Goal: Information Seeking & Learning: Learn about a topic

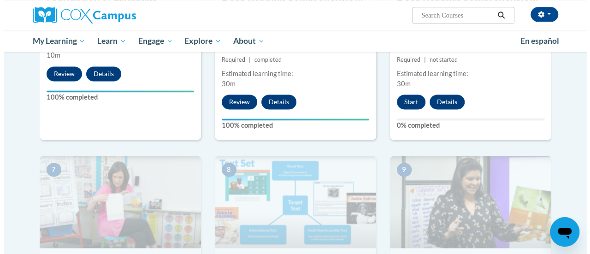
scroll to position [596, 0]
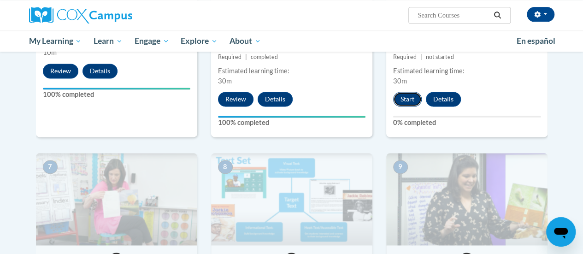
click at [410, 99] on button "Start" at bounding box center [407, 99] width 29 height 15
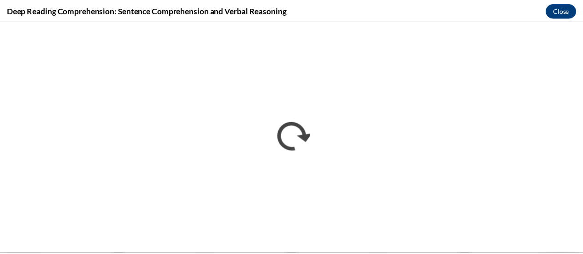
scroll to position [0, 0]
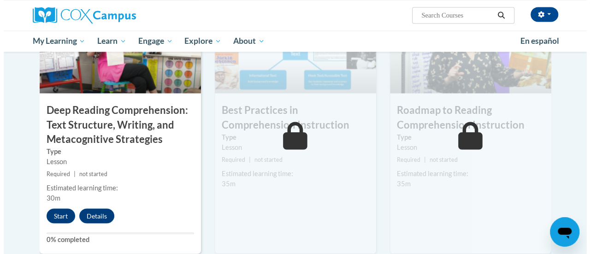
scroll to position [748, 0]
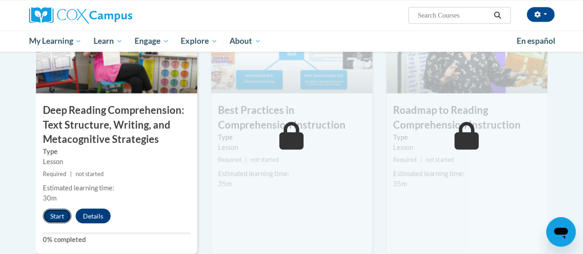
click at [57, 213] on button "Start" at bounding box center [57, 215] width 29 height 15
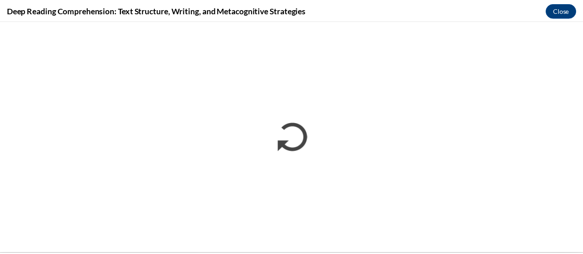
scroll to position [0, 0]
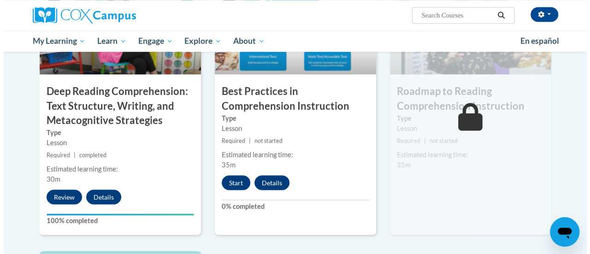
scroll to position [767, 0]
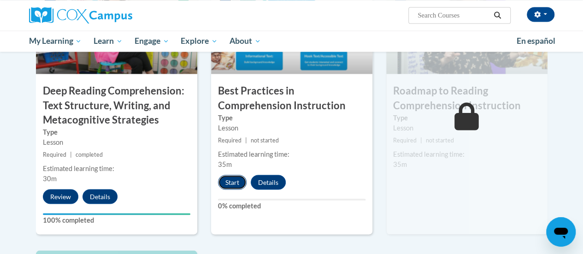
click at [233, 185] on button "Start" at bounding box center [232, 182] width 29 height 15
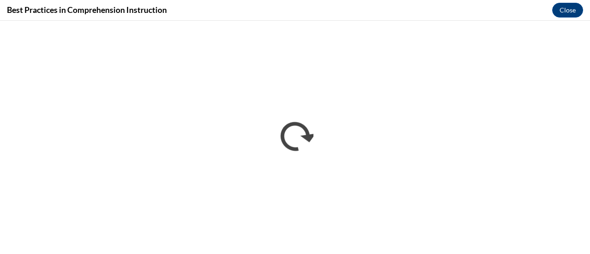
scroll to position [0, 0]
